Goal: Navigation & Orientation: Find specific page/section

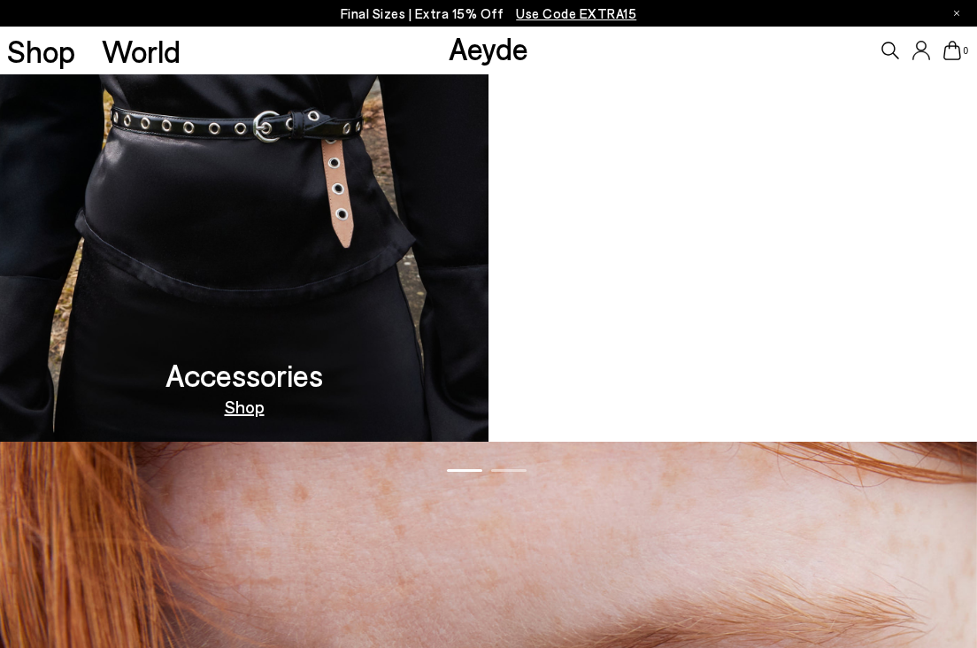
scroll to position [1759, 0]
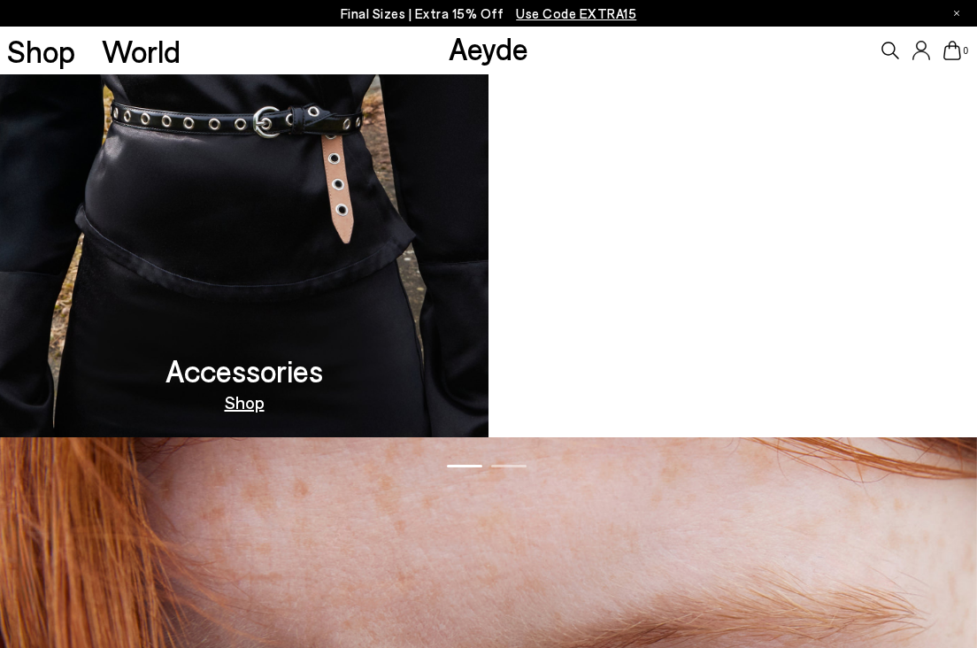
drag, startPoint x: 987, startPoint y: 50, endPoint x: 976, endPoint y: 381, distance: 331.9
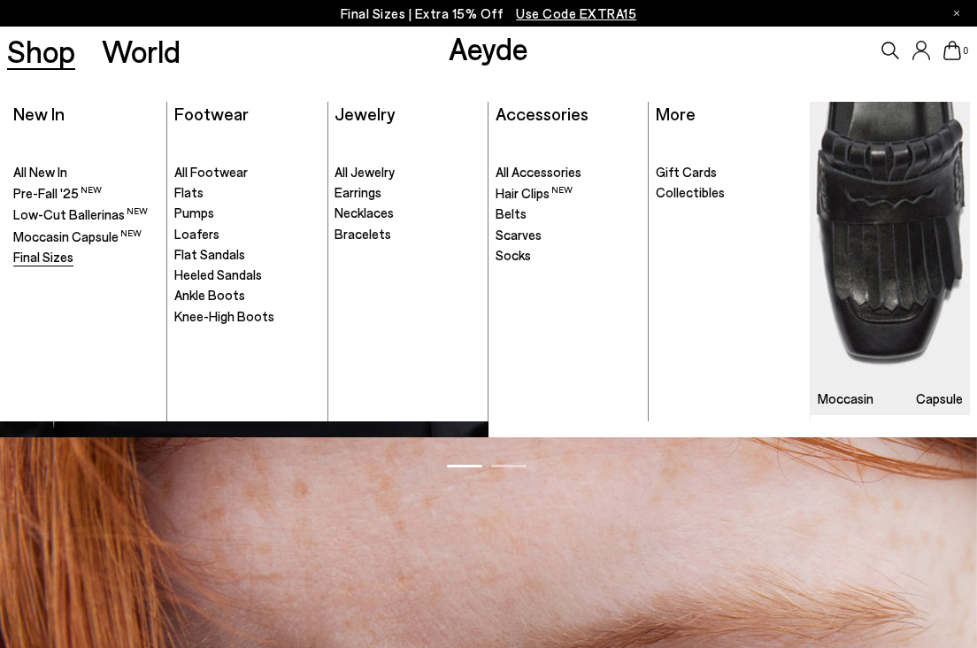
click at [36, 253] on span "Final Sizes" at bounding box center [43, 257] width 60 height 16
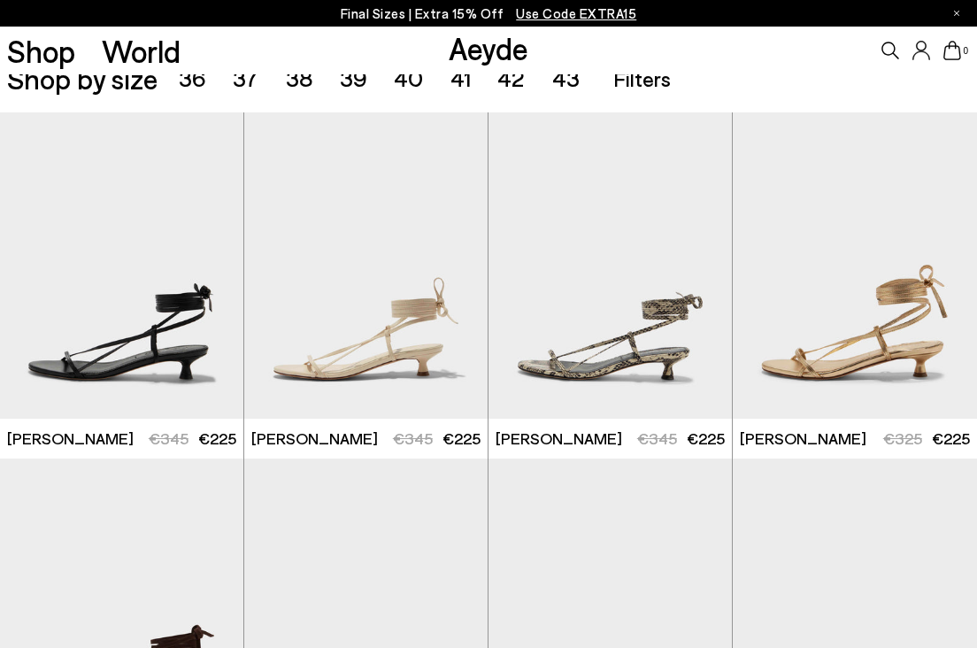
scroll to position [402, 0]
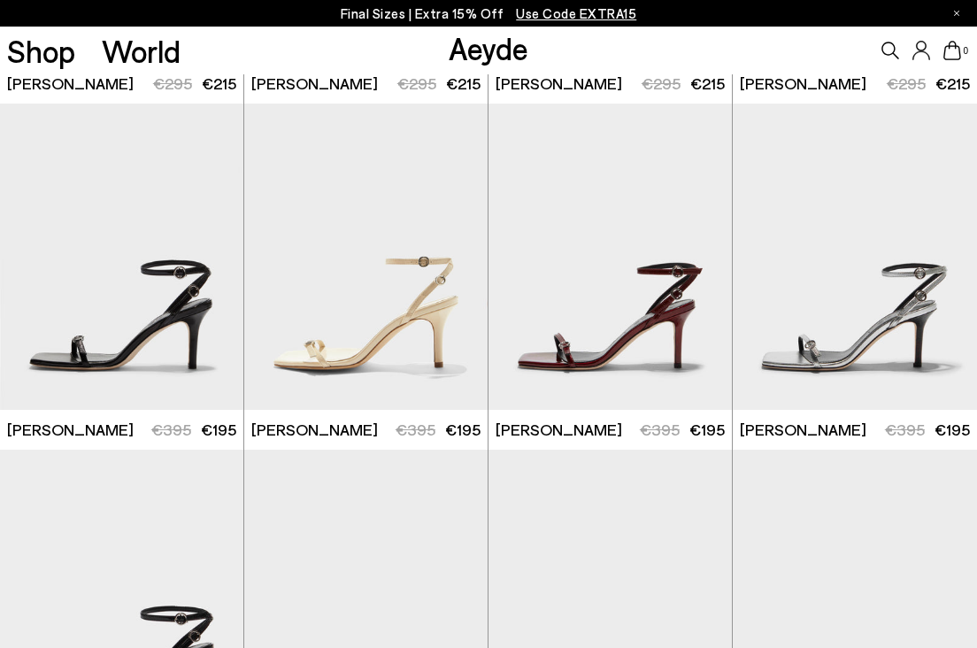
scroll to position [2426, 0]
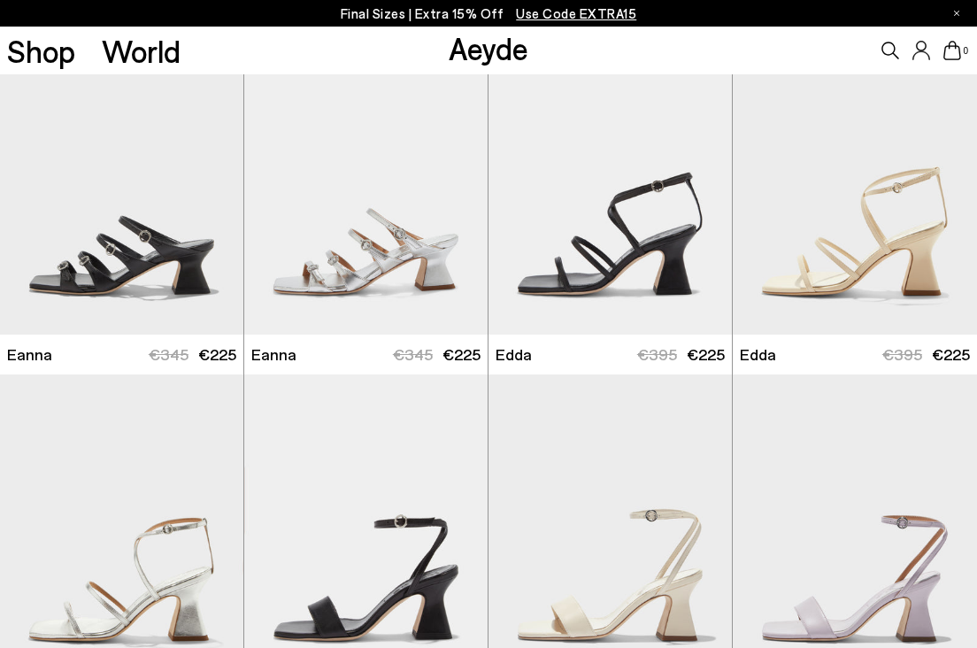
scroll to position [4575, 0]
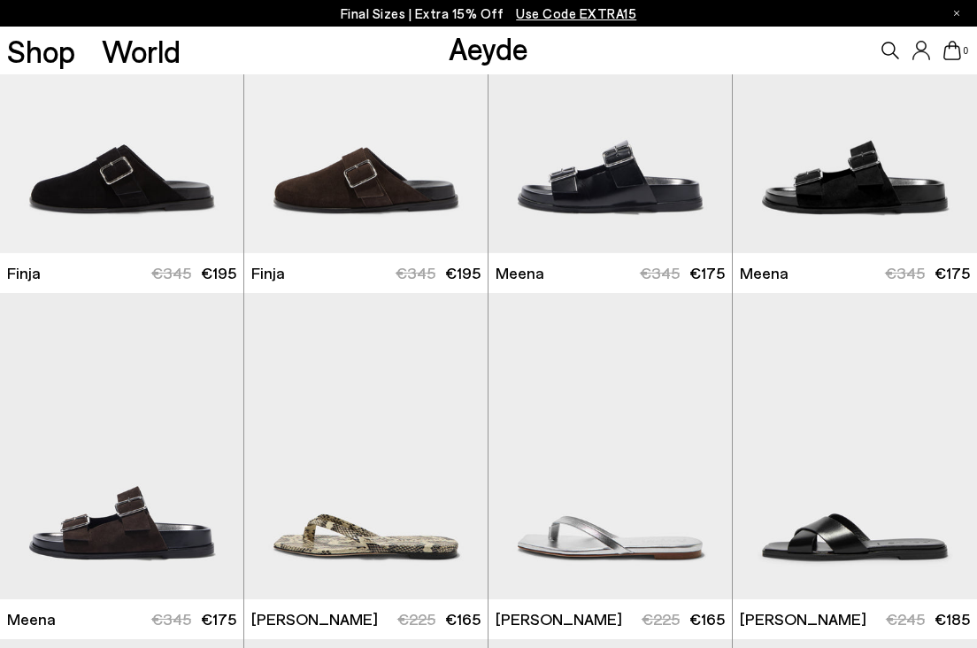
scroll to position [7217, 0]
